Goal: Task Accomplishment & Management: Manage account settings

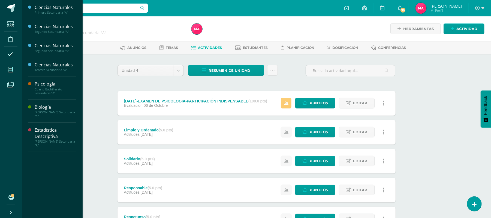
click at [12, 68] on icon at bounding box center [10, 69] width 5 height 5
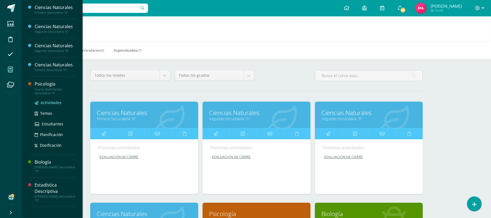
click at [52, 101] on span "Actividades" at bounding box center [51, 102] width 21 height 5
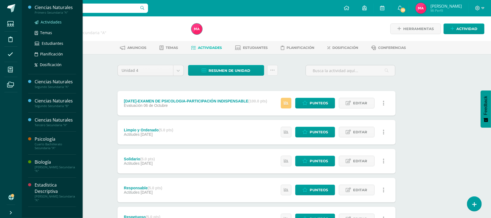
click at [48, 22] on span "Actividades" at bounding box center [51, 21] width 21 height 5
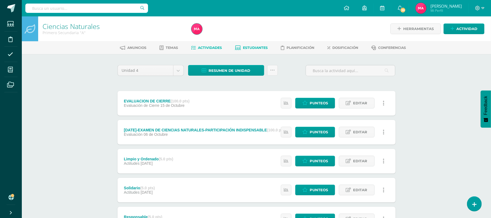
click at [261, 47] on span "Estudiantes" at bounding box center [255, 48] width 25 height 4
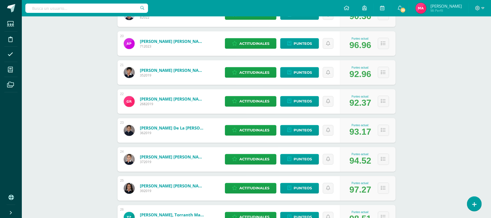
scroll to position [684, 0]
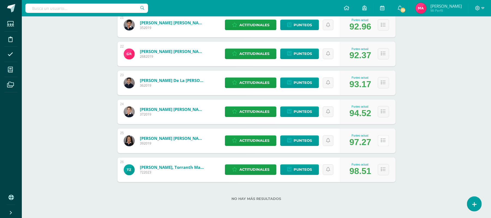
click at [383, 140] on icon at bounding box center [383, 140] width 5 height 5
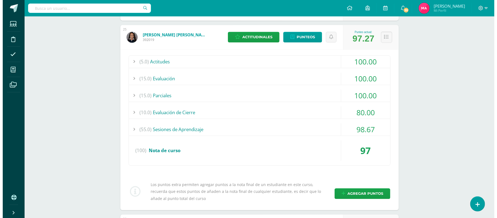
scroll to position [799, 0]
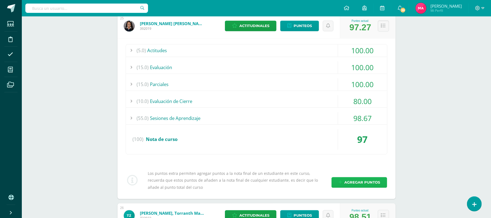
click at [366, 181] on span "Agregar puntos" at bounding box center [362, 182] width 36 height 10
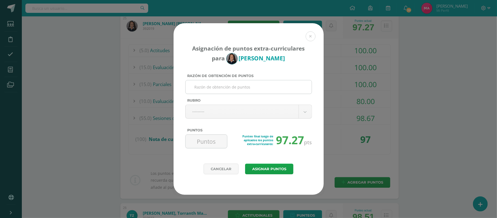
click at [236, 87] on input "Razón de obtención de puntos" at bounding box center [249, 86] width 122 height 13
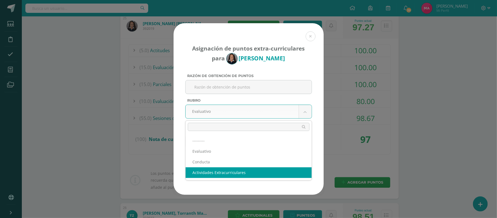
select select "3"
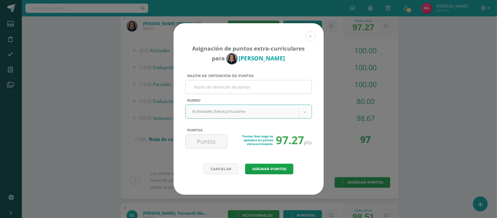
click at [241, 91] on input "Razón de obtención de puntos" at bounding box center [249, 86] width 122 height 13
type input "Trabajo en clase"
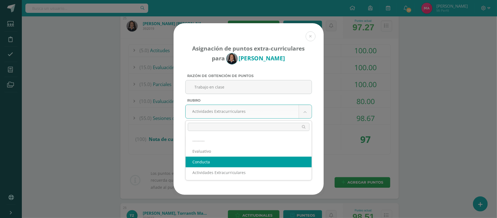
select select "2"
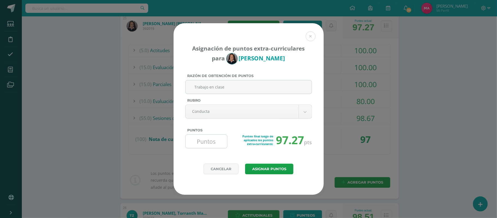
click at [215, 136] on input "Puntos" at bounding box center [206, 140] width 37 height 13
type input "1"
click at [254, 172] on button "Asignar puntos" at bounding box center [269, 168] width 48 height 11
click at [261, 171] on button "Asignar puntos" at bounding box center [269, 168] width 48 height 11
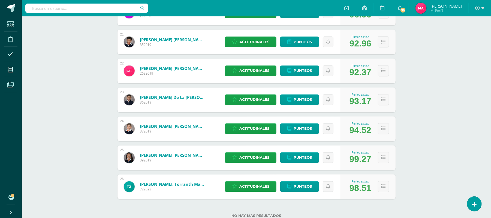
scroll to position [684, 0]
